Goal: Register for event/course

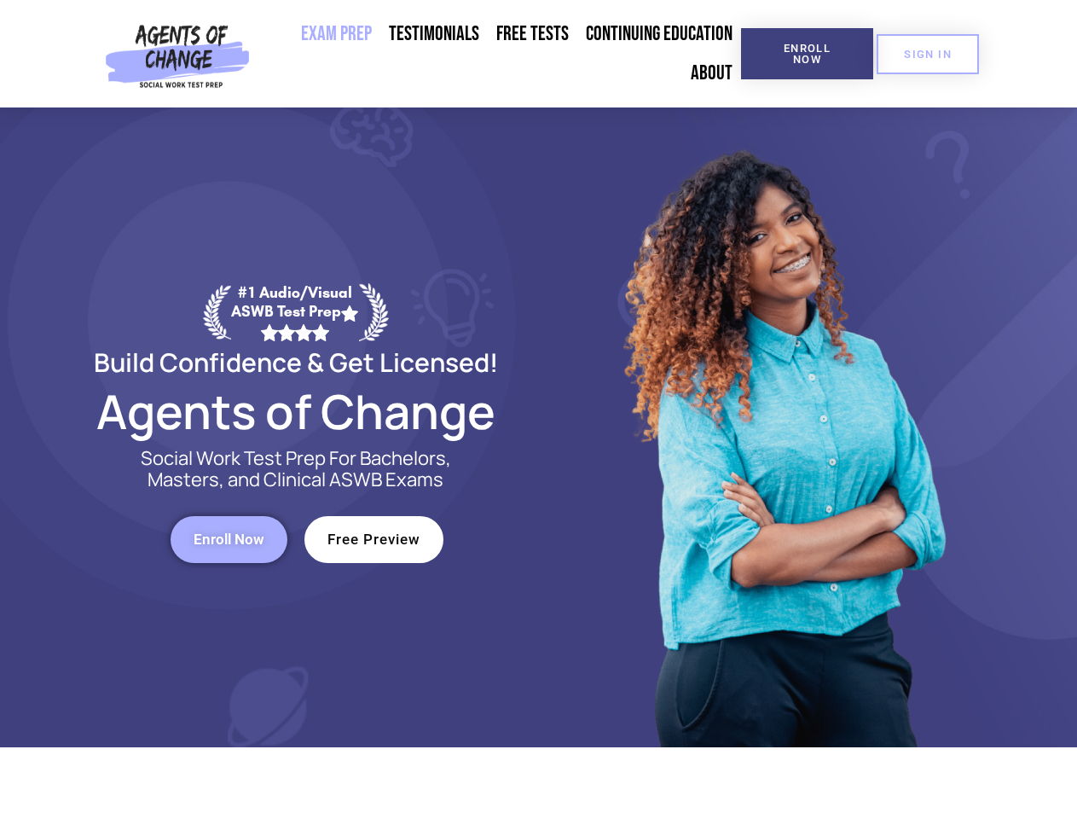
click at [539, 409] on div at bounding box center [782, 427] width 486 height 640
click at [807, 54] on span "Enroll Now" at bounding box center [808, 54] width 78 height 22
click at [928, 54] on span "SIGN IN" at bounding box center [928, 54] width 48 height 11
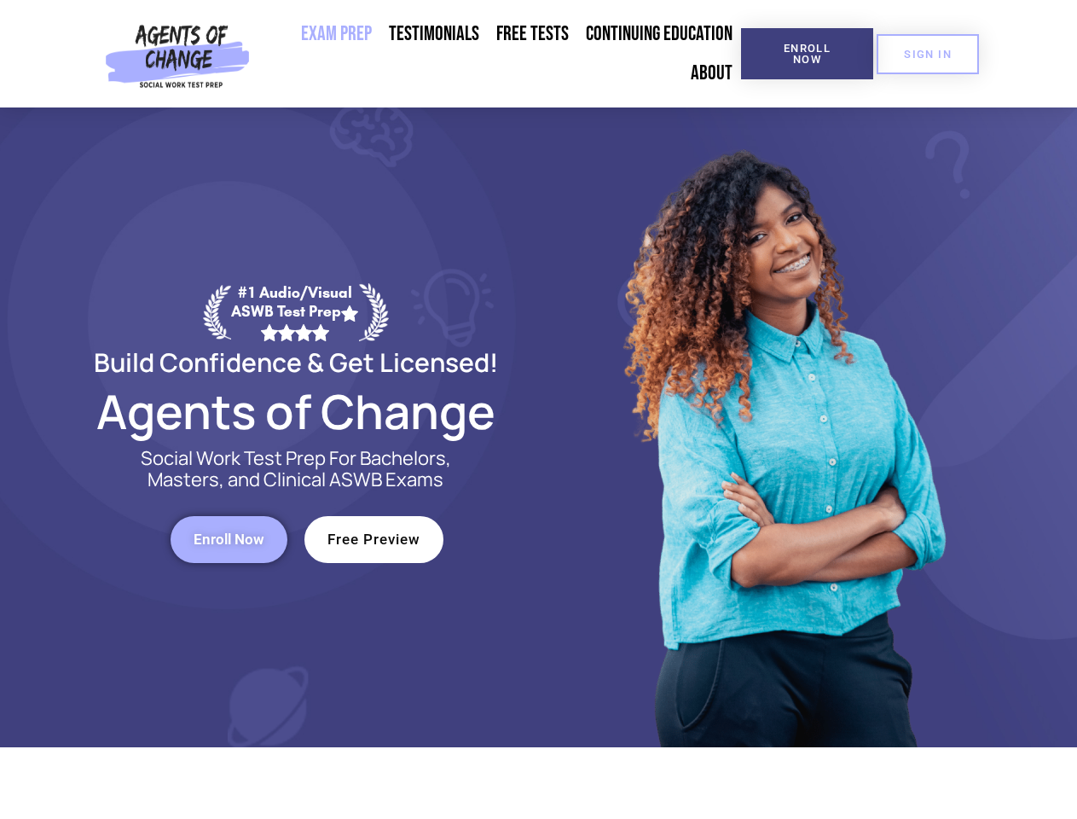
click at [229, 539] on span "Enroll Now" at bounding box center [229, 539] width 71 height 15
click at [374, 539] on span "Free Preview" at bounding box center [374, 539] width 93 height 15
